Goal: Transaction & Acquisition: Purchase product/service

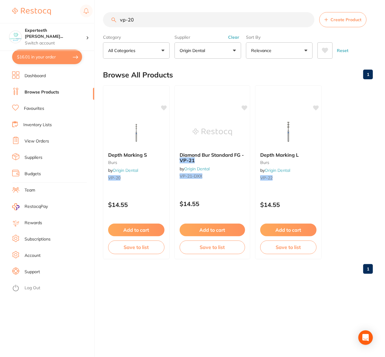
click at [52, 58] on button "$16.01 in your order" at bounding box center [47, 57] width 70 height 15
checkbox input "true"
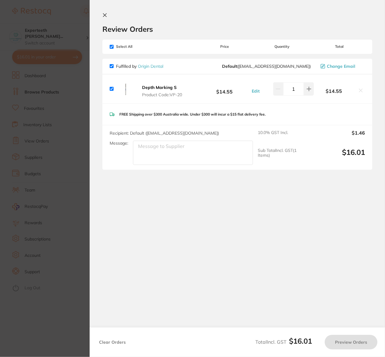
checkbox input "true"
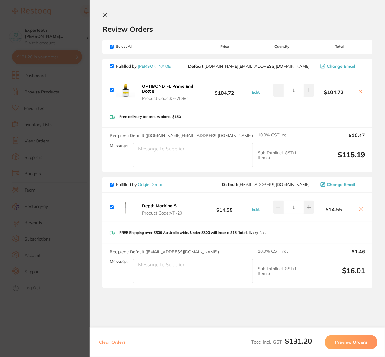
click at [45, 95] on section "Update RRP Set your pre negotiated price for this item. Item Agreed RRP (excl. …" at bounding box center [192, 178] width 385 height 357
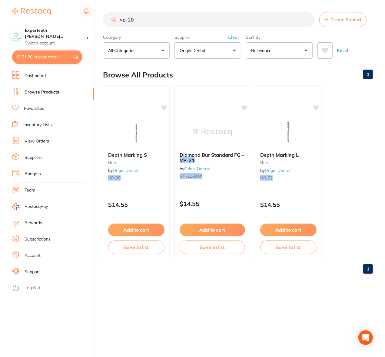
click at [46, 93] on link "Browse Products" at bounding box center [42, 92] width 35 height 6
click at [52, 92] on link "Browse Products" at bounding box center [42, 92] width 35 height 6
drag, startPoint x: 146, startPoint y: 22, endPoint x: 78, endPoint y: 24, distance: 67.5
click at [78, 24] on div "$131.20 Experteeth [PERSON_NAME]... Switch account Experteeth [GEOGRAPHIC_DATA]…" at bounding box center [192, 178] width 385 height 357
drag, startPoint x: 224, startPoint y: 310, endPoint x: 195, endPoint y: 277, distance: 44.0
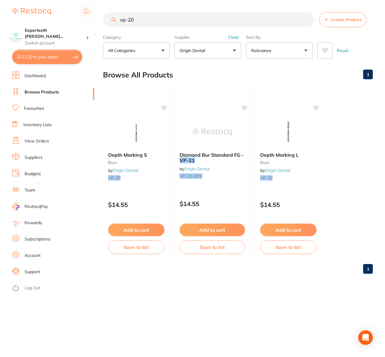
click at [224, 309] on div "vp-20 Create Product Category All Categories All Categories burs Clear Category…" at bounding box center [244, 178] width 282 height 357
click at [162, 106] on icon at bounding box center [164, 107] width 6 height 5
click at [150, 230] on button "Add to cart" at bounding box center [136, 230] width 57 height 13
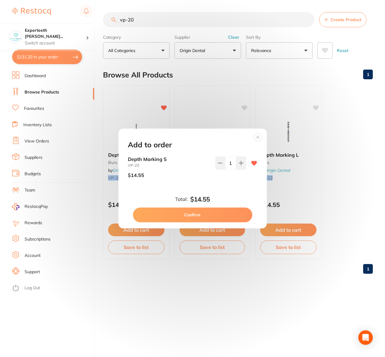
click at [215, 210] on button "Confirm" at bounding box center [192, 215] width 119 height 15
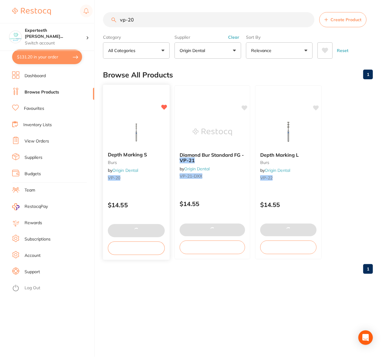
click at [163, 107] on icon at bounding box center [164, 107] width 6 height 5
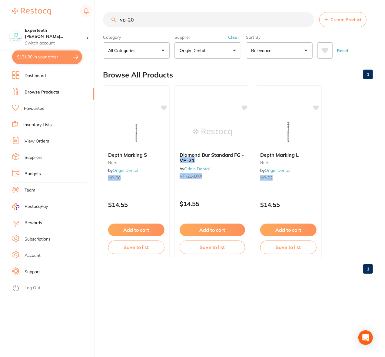
drag, startPoint x: 141, startPoint y: 20, endPoint x: 95, endPoint y: 13, distance: 47.1
click at [95, 15] on div "$131.20 Experteeth [PERSON_NAME]... Switch account Experteeth [GEOGRAPHIC_DATA]…" at bounding box center [192, 178] width 385 height 357
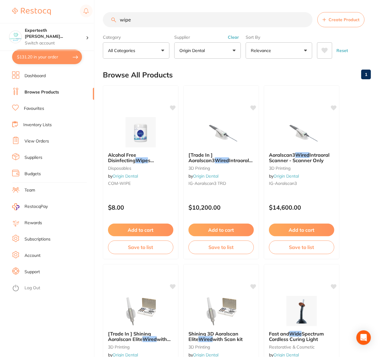
type input "wipe"
click at [171, 110] on icon at bounding box center [173, 107] width 6 height 6
click at [42, 92] on link "Browse Products" at bounding box center [42, 92] width 35 height 6
click at [49, 58] on button "$131.20 in your order" at bounding box center [47, 57] width 70 height 15
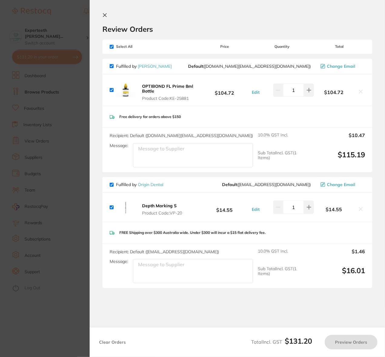
checkbox input "true"
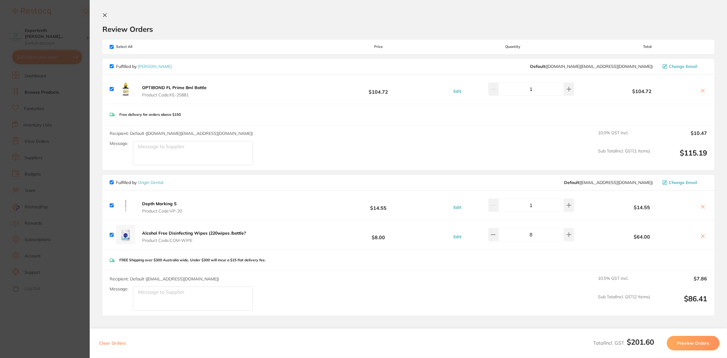
scroll to position [38, 0]
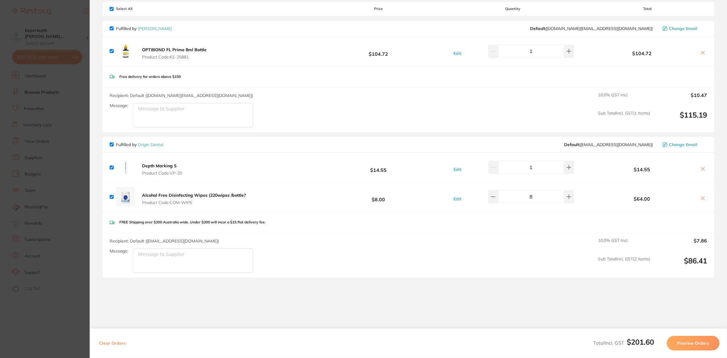
click at [151, 166] on b "Depth Marking S" at bounding box center [159, 165] width 35 height 5
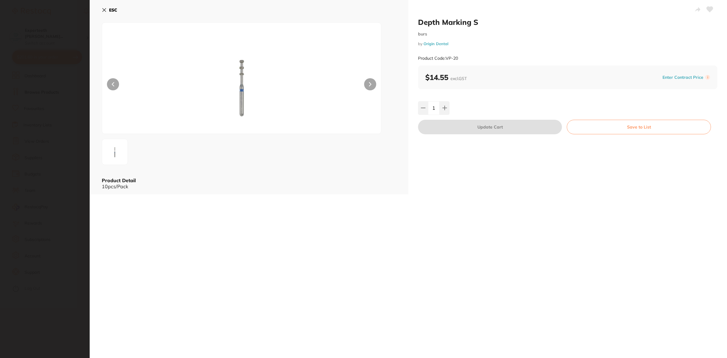
click at [39, 170] on section "Depth Marking S burs by Origin Dental Product Code: VP-20 ESC Product Detail 10…" at bounding box center [363, 179] width 727 height 358
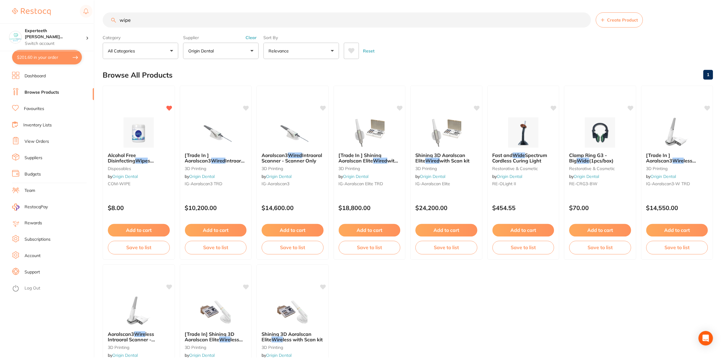
scroll to position [112, 0]
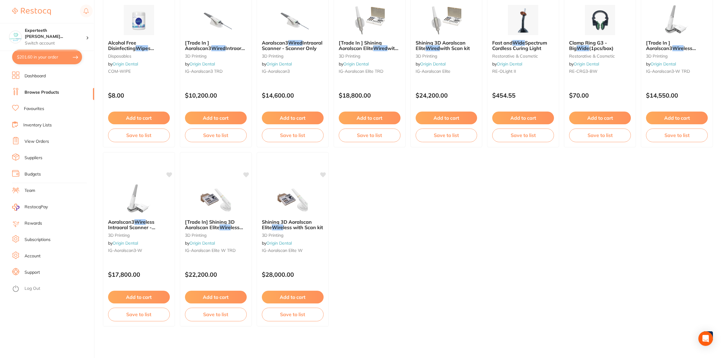
click at [35, 60] on button "$201.60 in your order" at bounding box center [47, 57] width 70 height 15
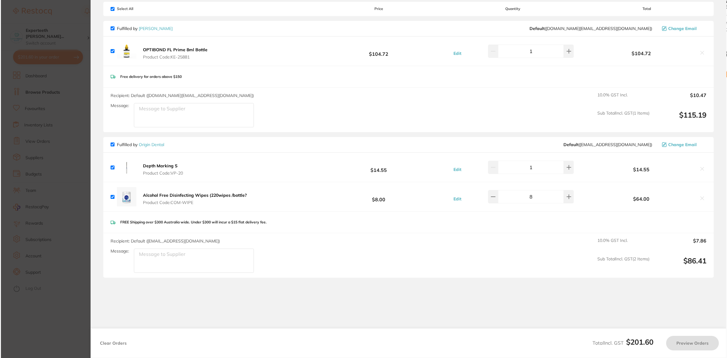
scroll to position [0, 0]
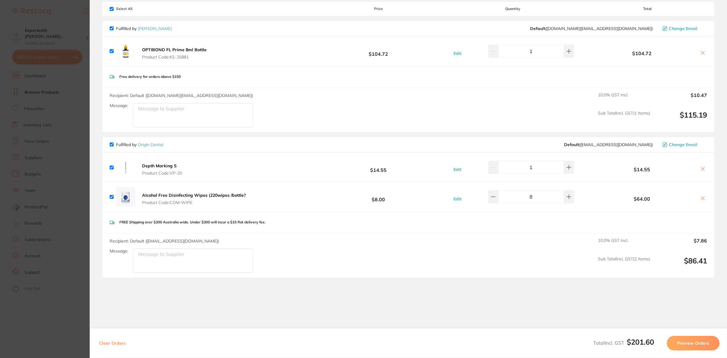
click at [69, 201] on section "Update RRP Set your pre negotiated price for this item. Item Agreed RRP (excl. …" at bounding box center [363, 179] width 727 height 358
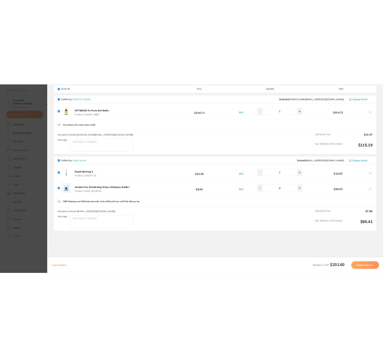
scroll to position [112, 0]
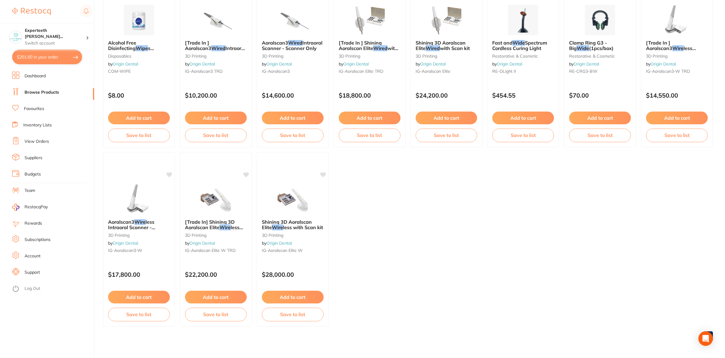
click at [385, 255] on ul "Alcohol Free Disinfecting Wipe s (220wipes /bottle? disposables by Origin Denta…" at bounding box center [408, 149] width 610 height 353
